Goal: Information Seeking & Learning: Learn about a topic

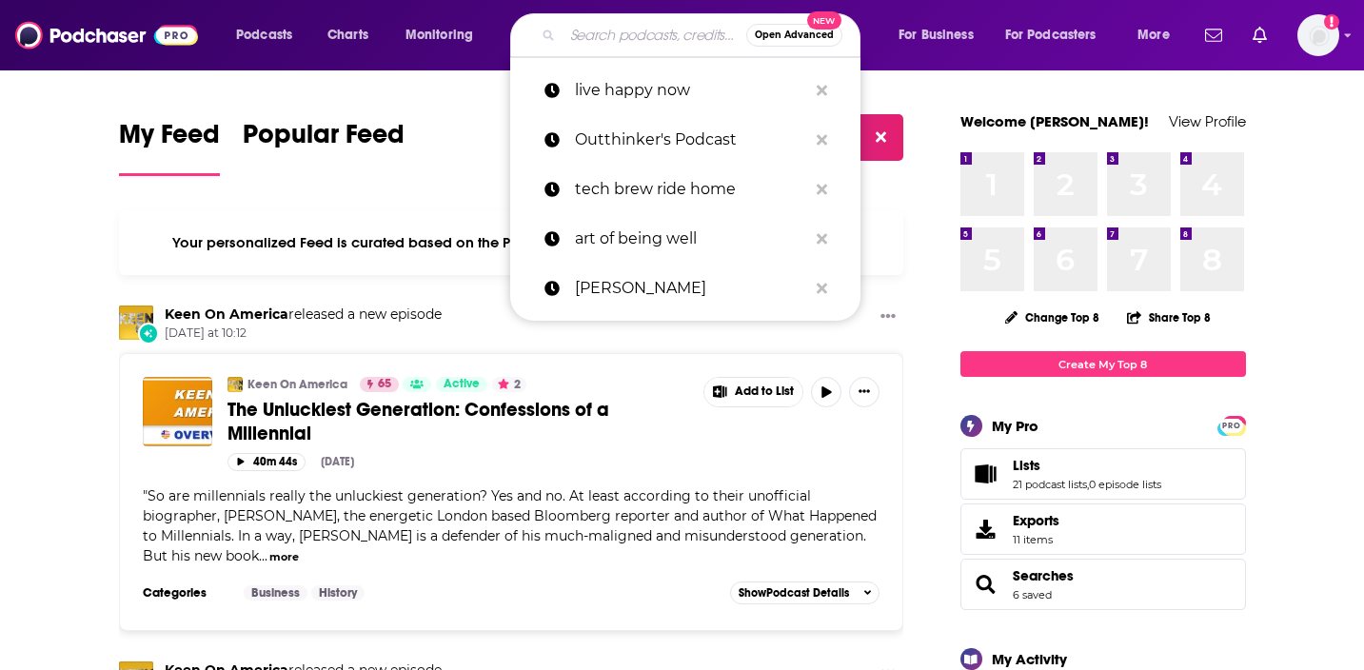
click at [593, 33] on input "Search podcasts, credits, & more..." at bounding box center [655, 35] width 184 height 30
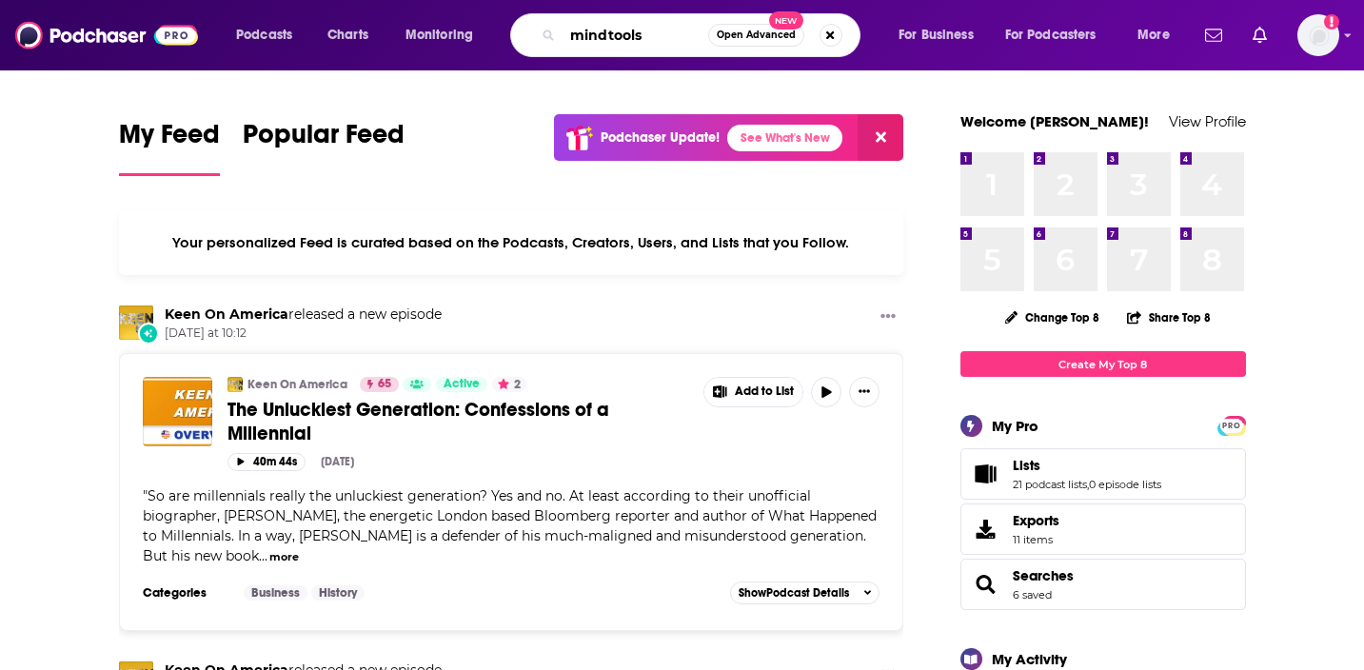
type input "mindtools"
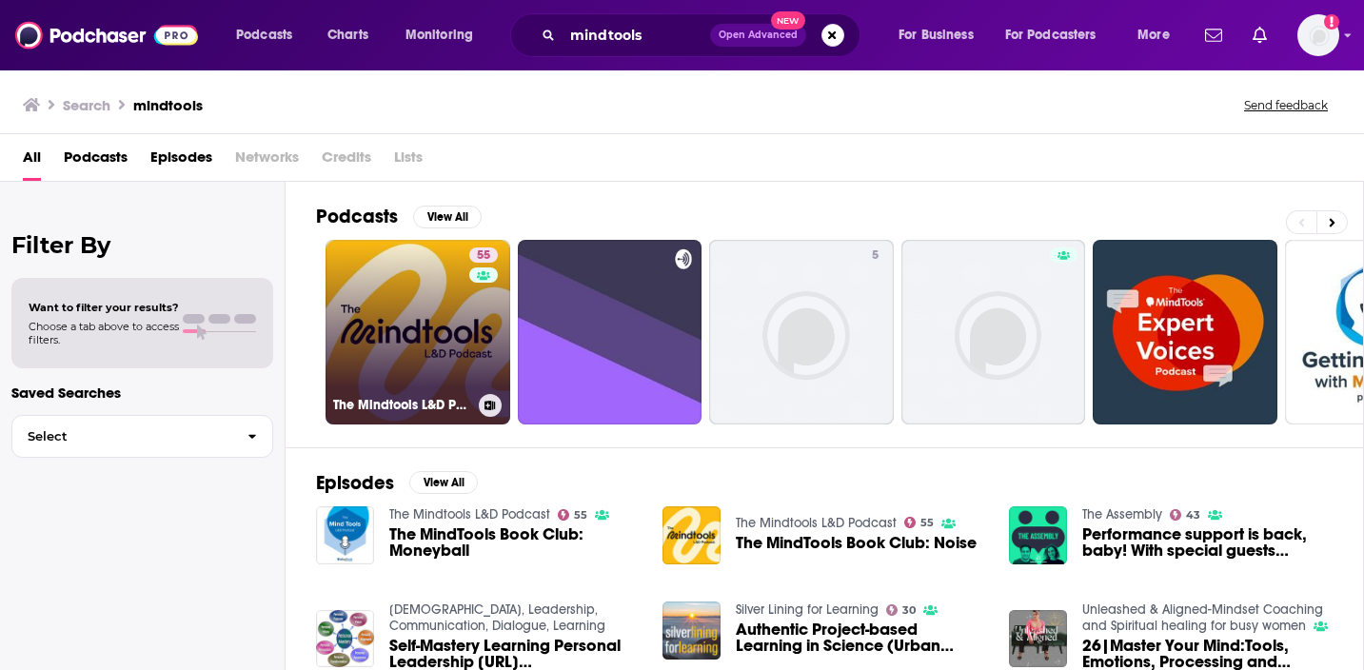
click at [346, 249] on link "55 The Mindtools L&D Podcast" at bounding box center [418, 332] width 185 height 185
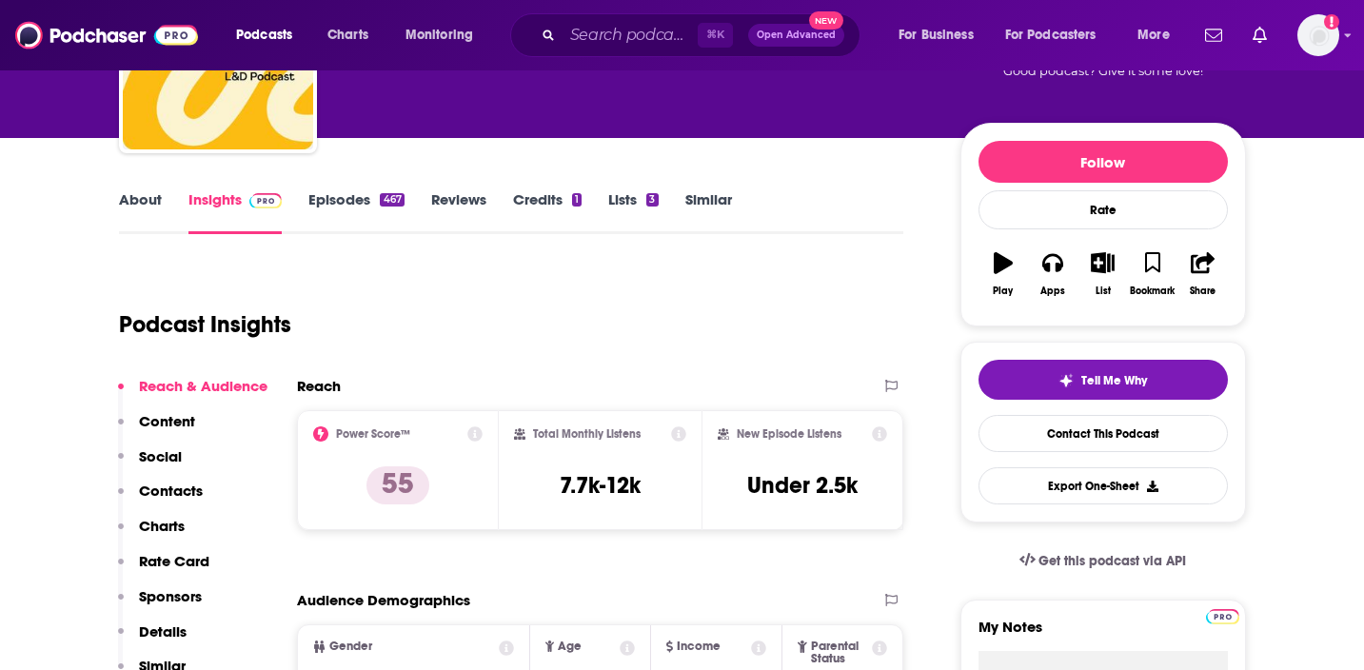
scroll to position [177, 0]
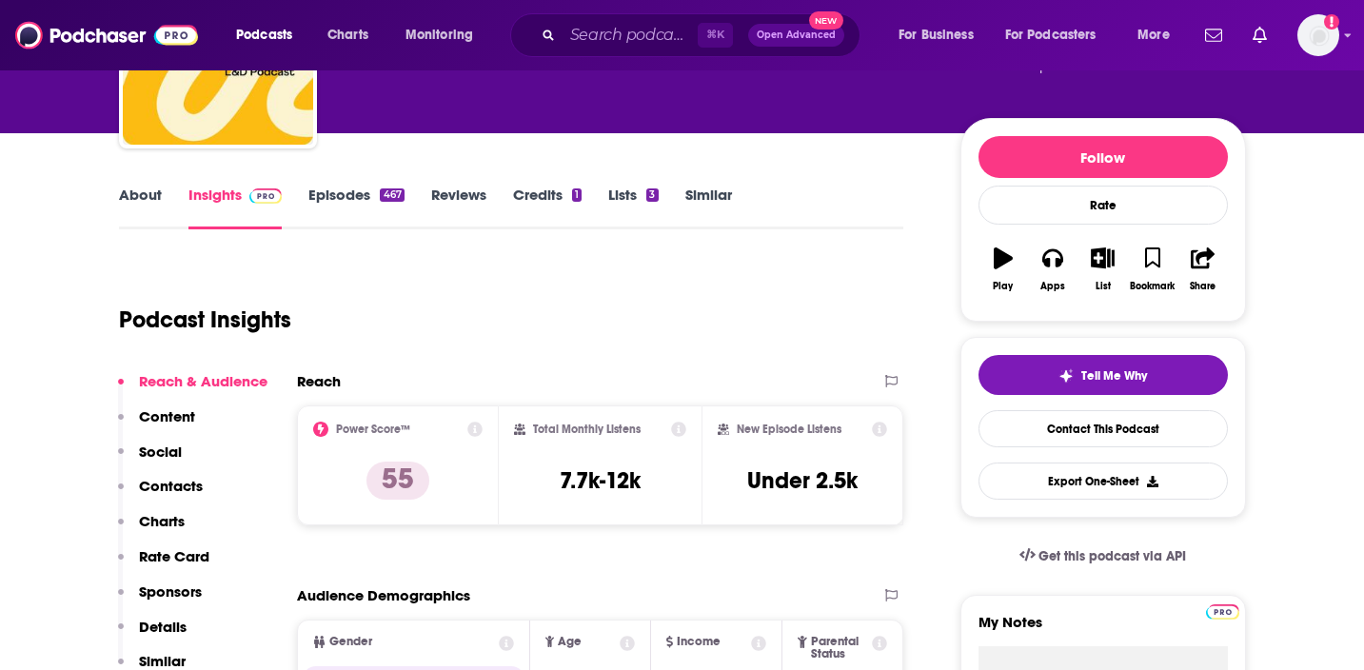
click at [128, 194] on link "About" at bounding box center [140, 208] width 43 height 44
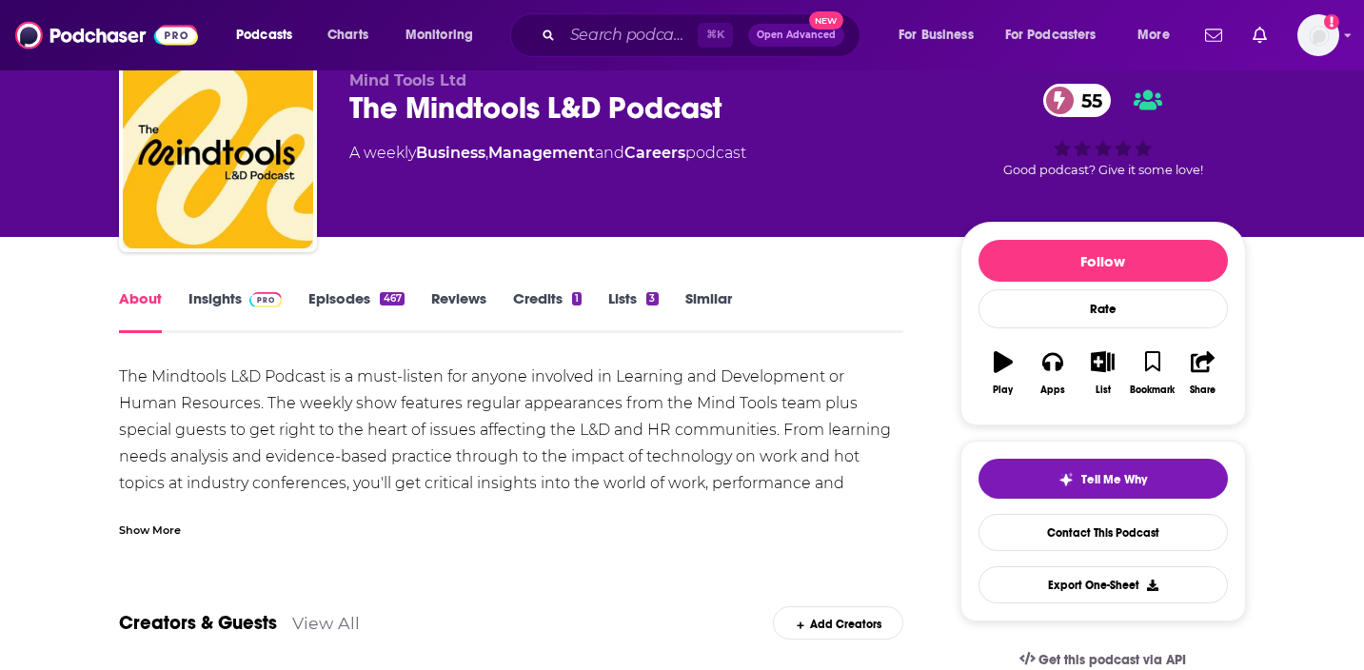
scroll to position [104, 0]
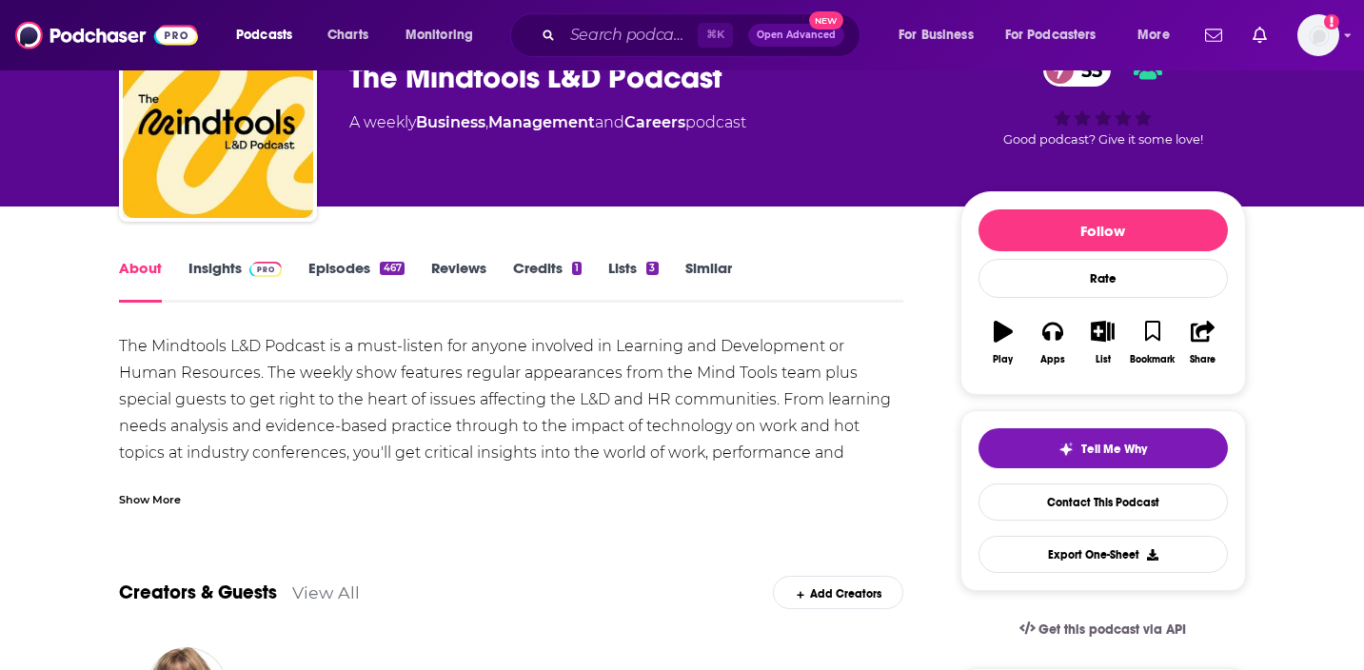
click at [190, 500] on div "Show More" at bounding box center [511, 492] width 785 height 32
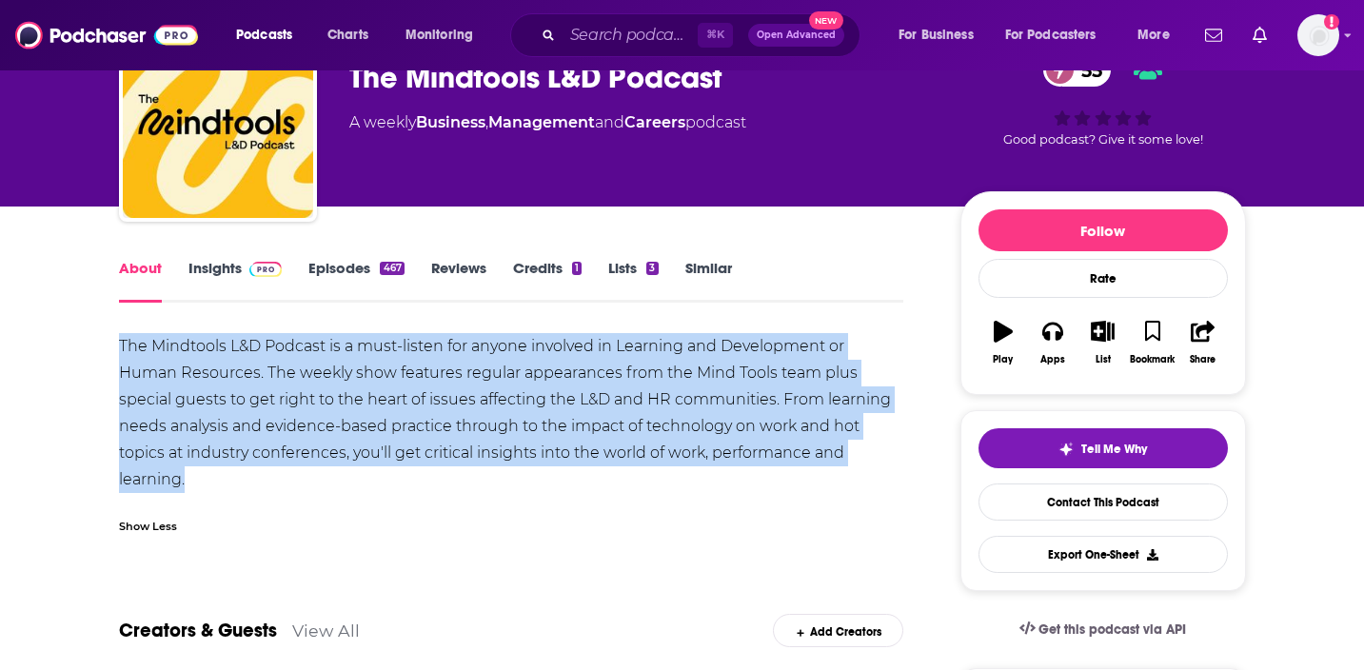
drag, startPoint x: 194, startPoint y: 478, endPoint x: 85, endPoint y: 340, distance: 176.2
copy div "The Mindtools L&D Podcast is a must-listen for anyone involved in Learning and …"
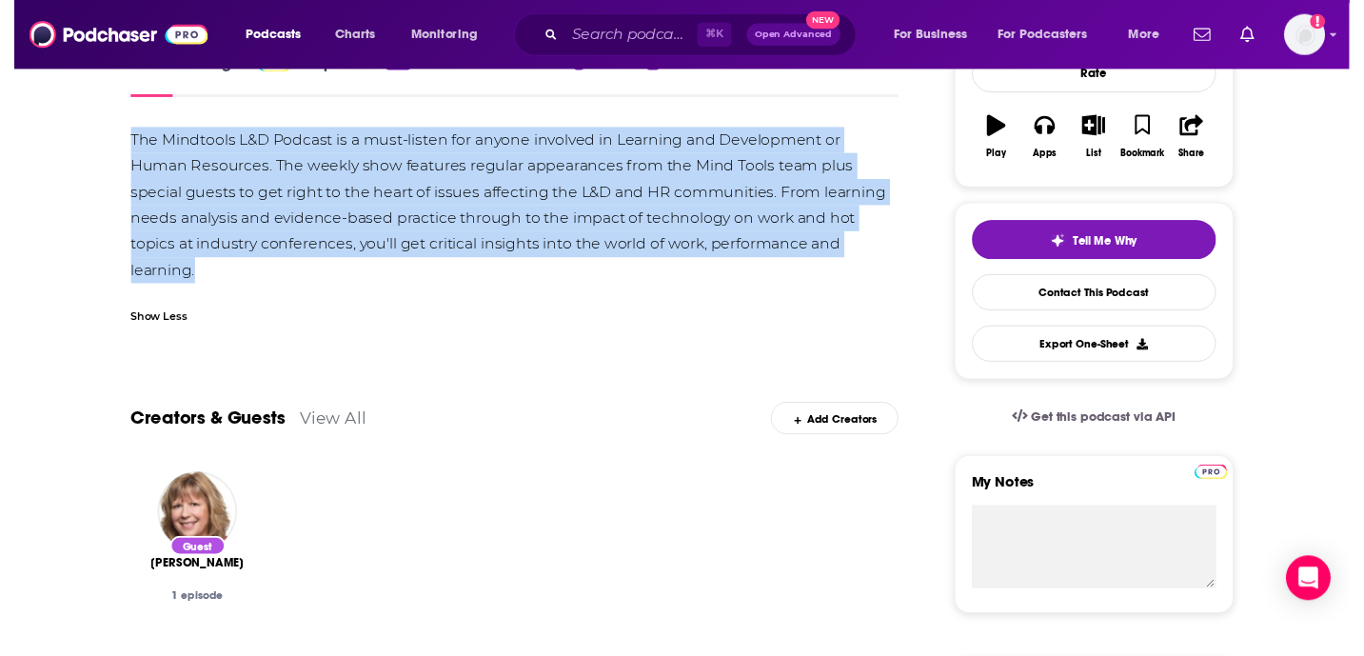
scroll to position [308, 0]
